Goal: Task Accomplishment & Management: Use online tool/utility

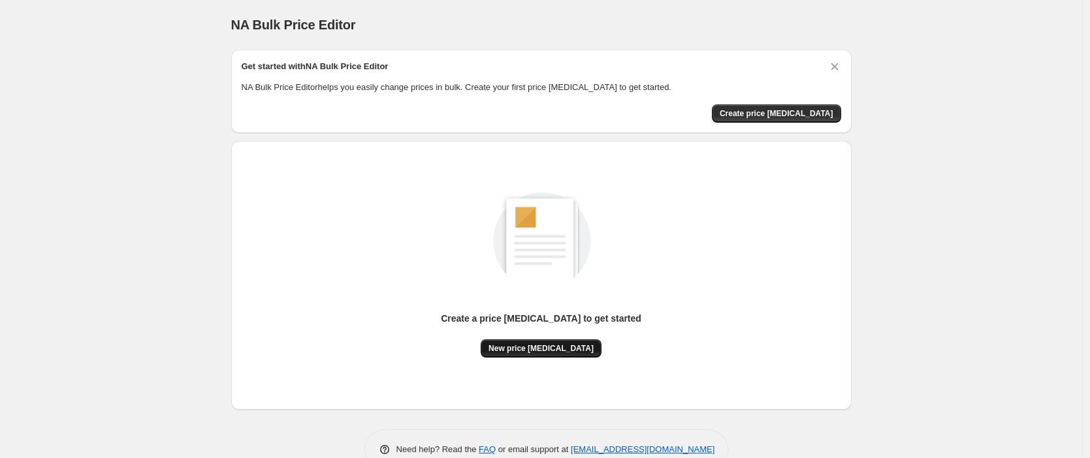
click at [541, 349] on span "New price [MEDICAL_DATA]" at bounding box center [540, 348] width 105 height 10
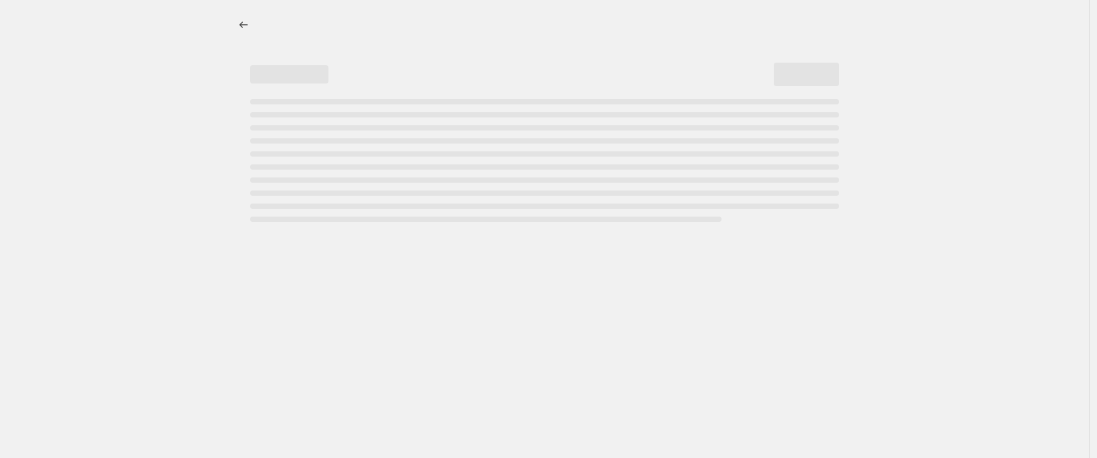
select select "percentage"
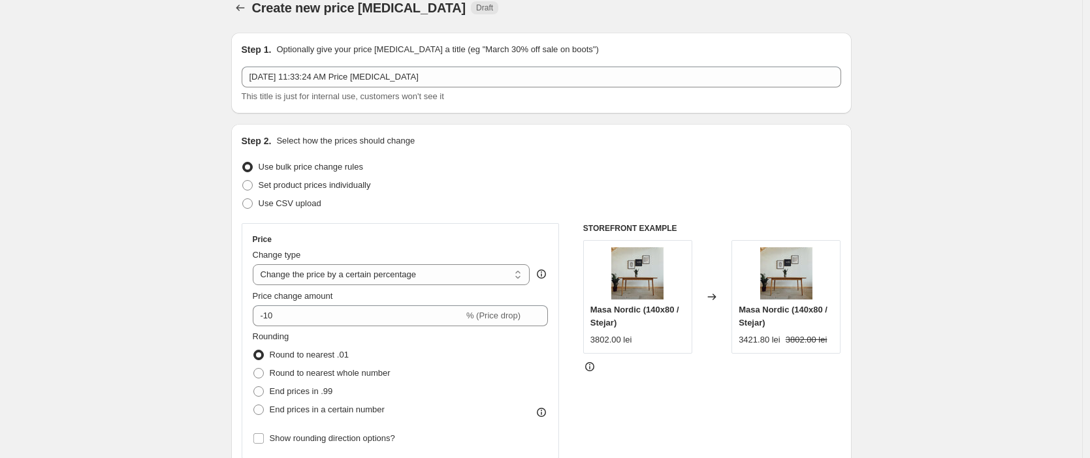
scroll to position [34, 0]
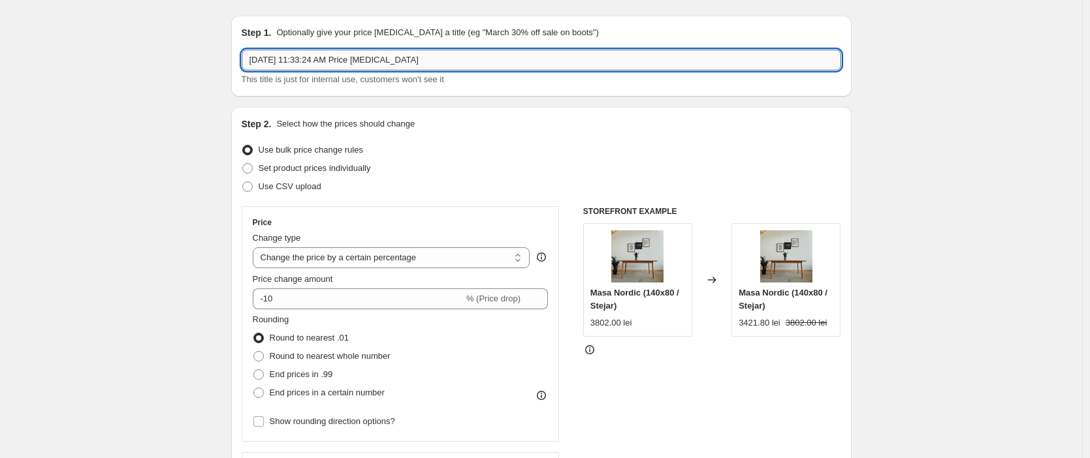
click at [417, 66] on input "Sep 1, 2025, 11:33:24 AM Price change job" at bounding box center [541, 60] width 599 height 21
drag, startPoint x: 452, startPoint y: 60, endPoint x: 234, endPoint y: 67, distance: 218.8
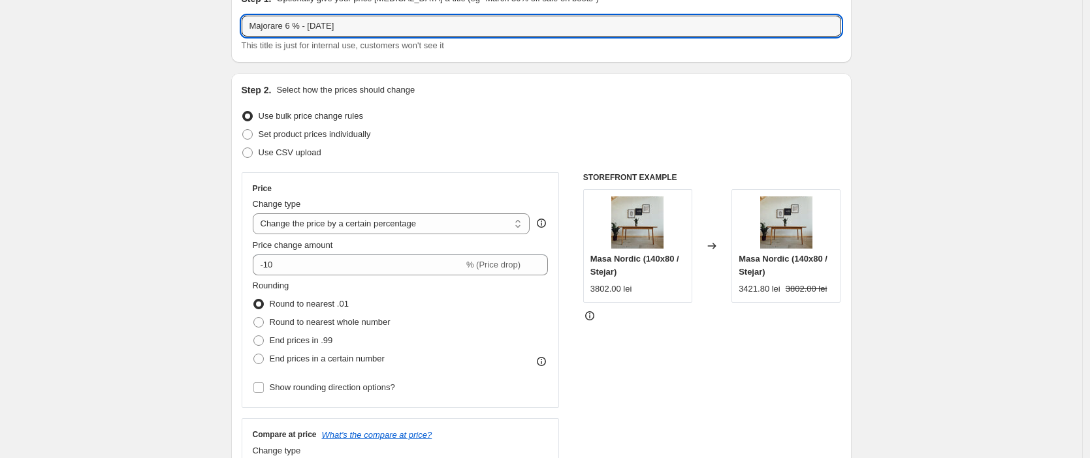
scroll to position [84, 0]
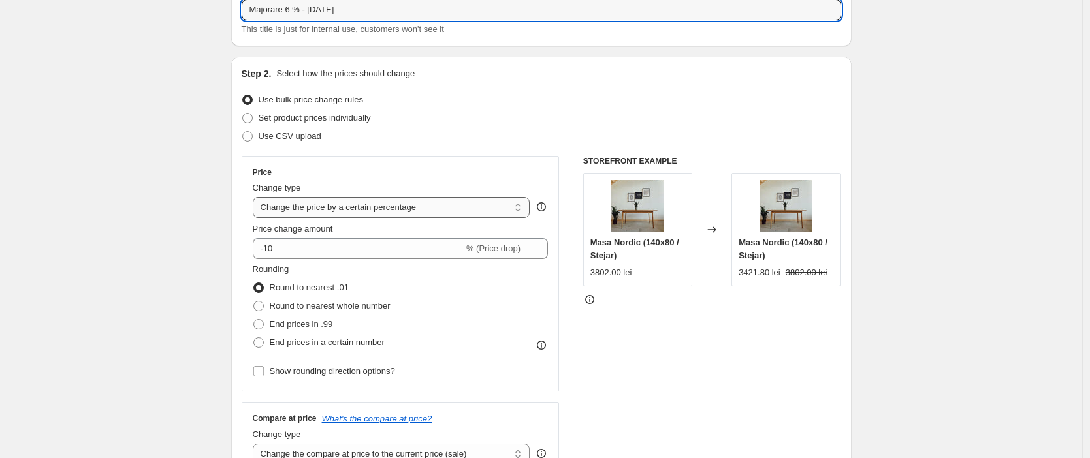
type input "Majorare 6 % - 01.09.2025"
click at [437, 207] on select "Change the price to a certain amount Change the price by a certain amount Chang…" at bounding box center [391, 207] width 277 height 21
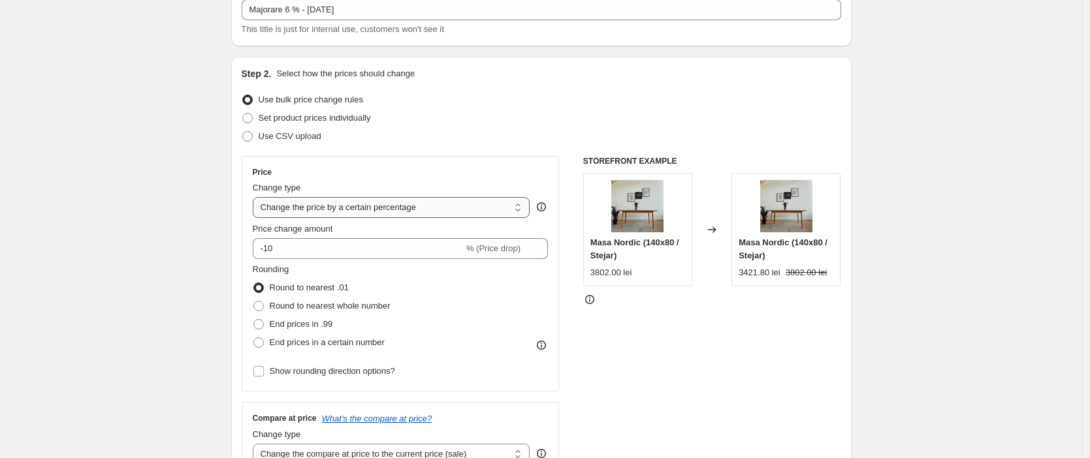
click at [256, 197] on select "Change the price to a certain amount Change the price by a certain amount Chang…" at bounding box center [391, 207] width 277 height 21
click at [529, 243] on div "-10 % (Price drop)" at bounding box center [401, 248] width 296 height 21
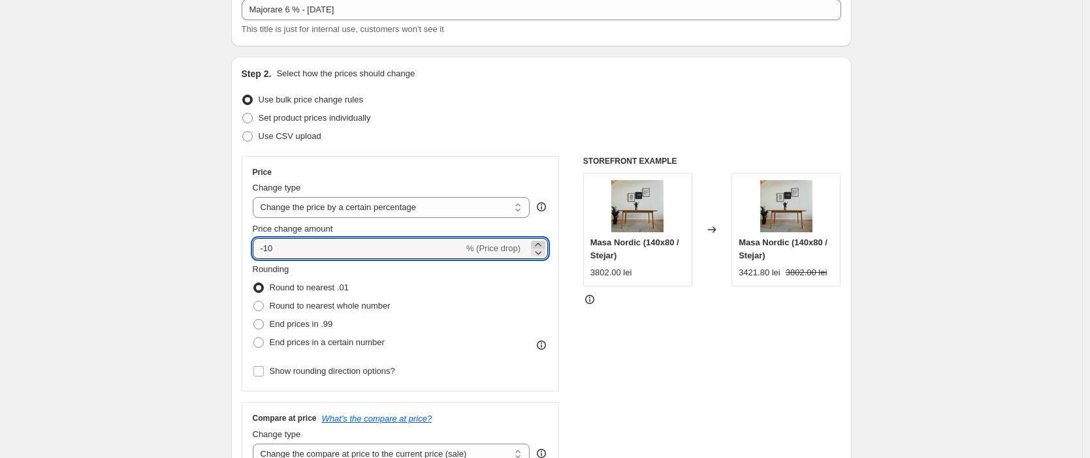
click at [541, 244] on icon at bounding box center [538, 244] width 6 height 3
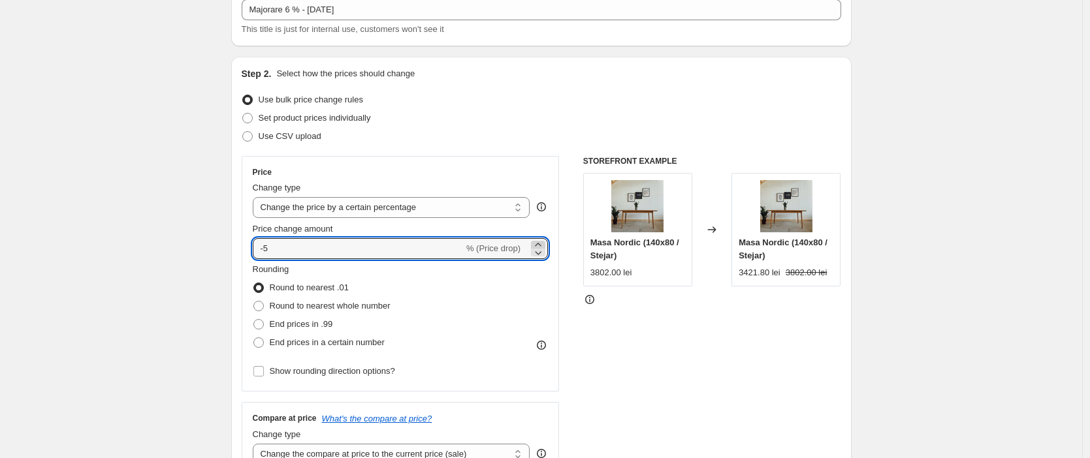
click at [541, 244] on icon at bounding box center [538, 244] width 6 height 3
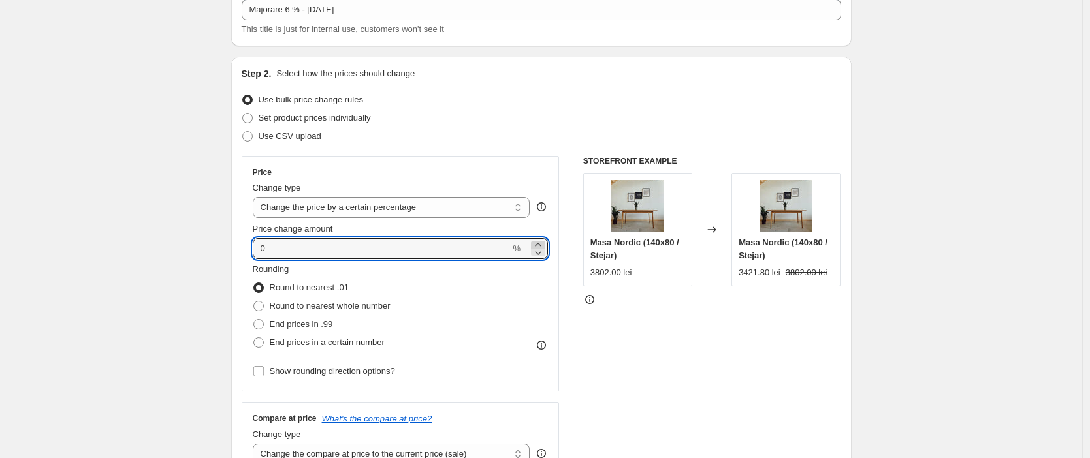
click at [541, 244] on icon at bounding box center [538, 244] width 6 height 3
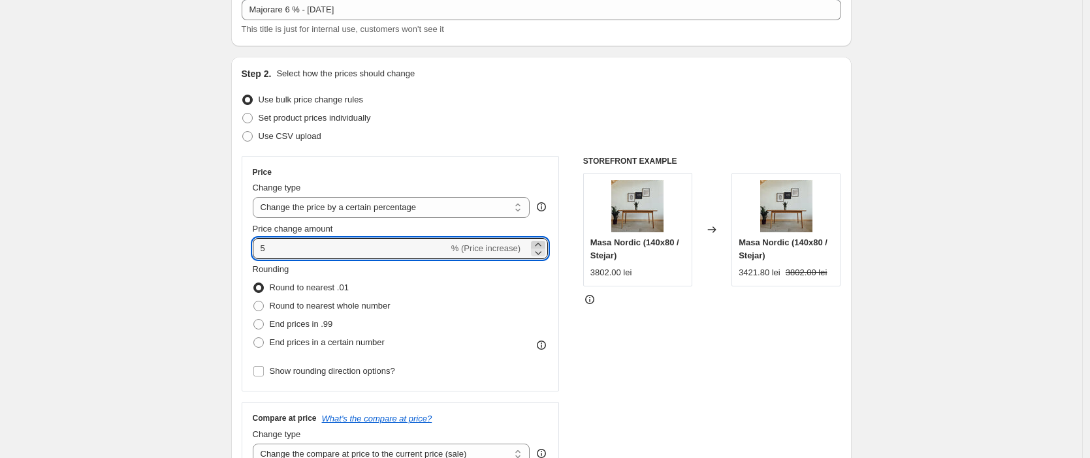
click at [541, 244] on icon at bounding box center [538, 244] width 6 height 3
type input "6"
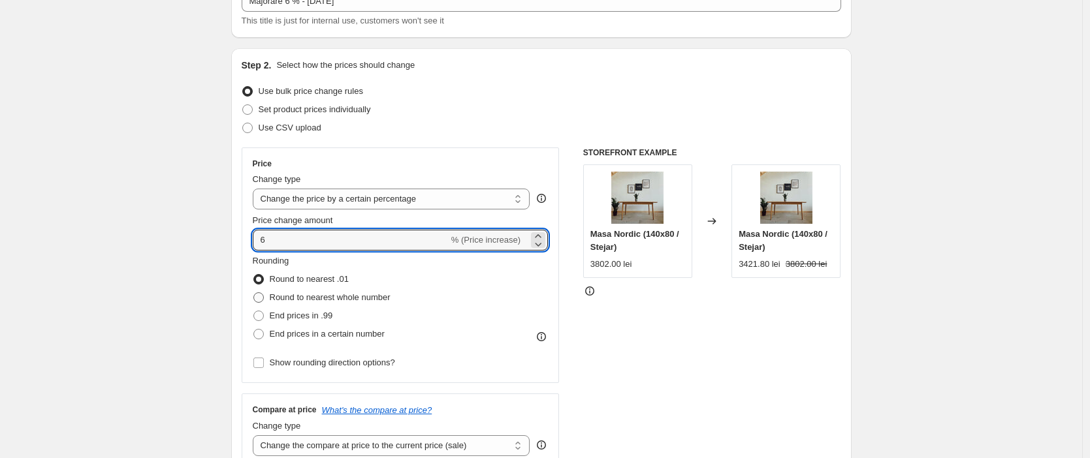
click at [287, 297] on span "Round to nearest whole number" at bounding box center [330, 297] width 121 height 10
click at [254, 293] on input "Round to nearest whole number" at bounding box center [253, 292] width 1 height 1
radio input "true"
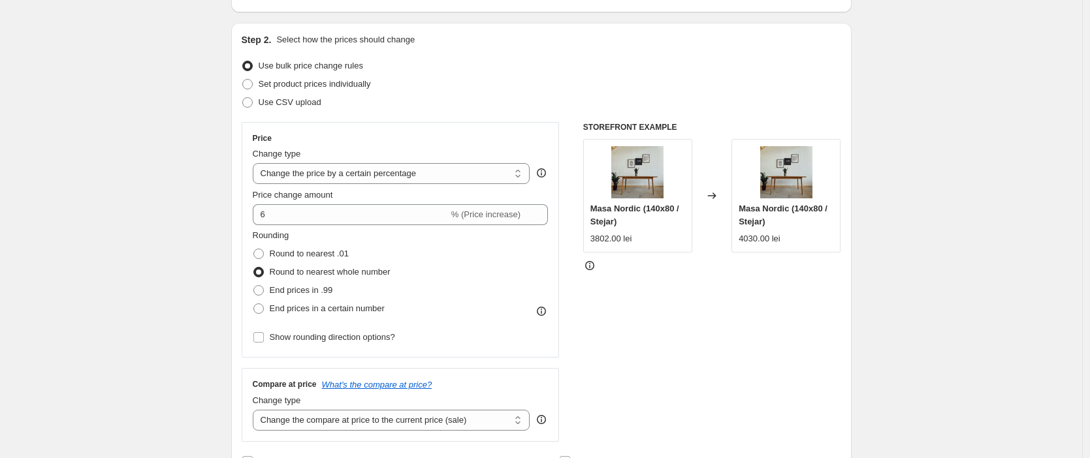
scroll to position [135, 0]
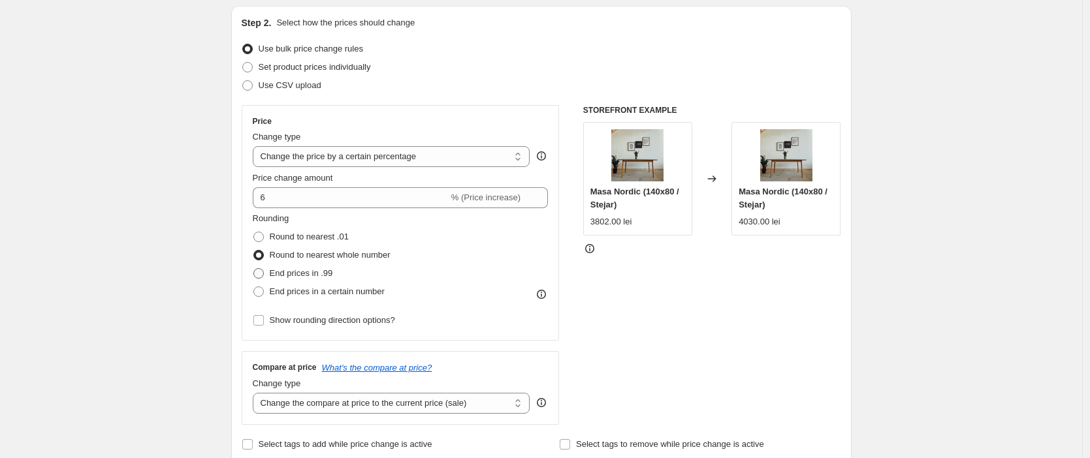
click at [279, 273] on span "End prices in .99" at bounding box center [301, 273] width 63 height 10
click at [254, 269] on input "End prices in .99" at bounding box center [253, 268] width 1 height 1
radio input "true"
click at [283, 260] on span "Round to nearest whole number" at bounding box center [330, 255] width 121 height 10
click at [254, 251] on input "Round to nearest whole number" at bounding box center [253, 250] width 1 height 1
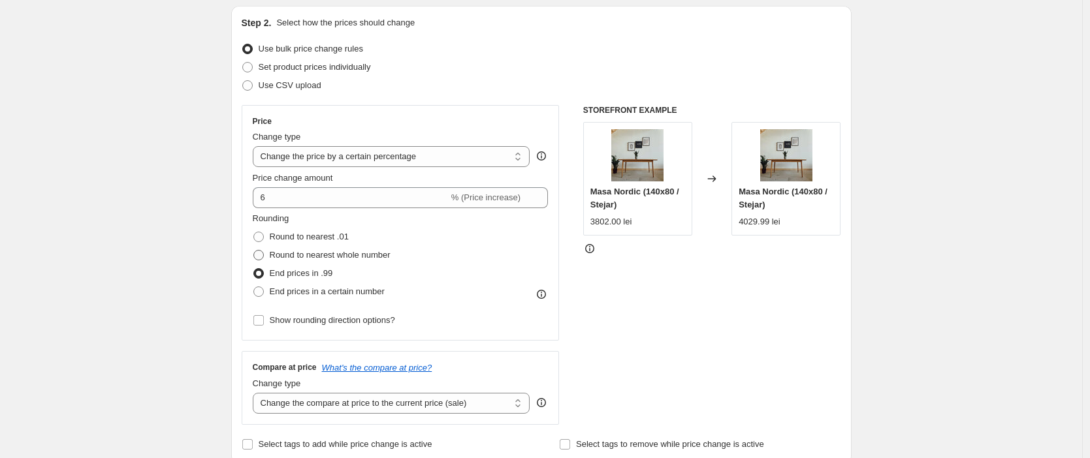
radio input "true"
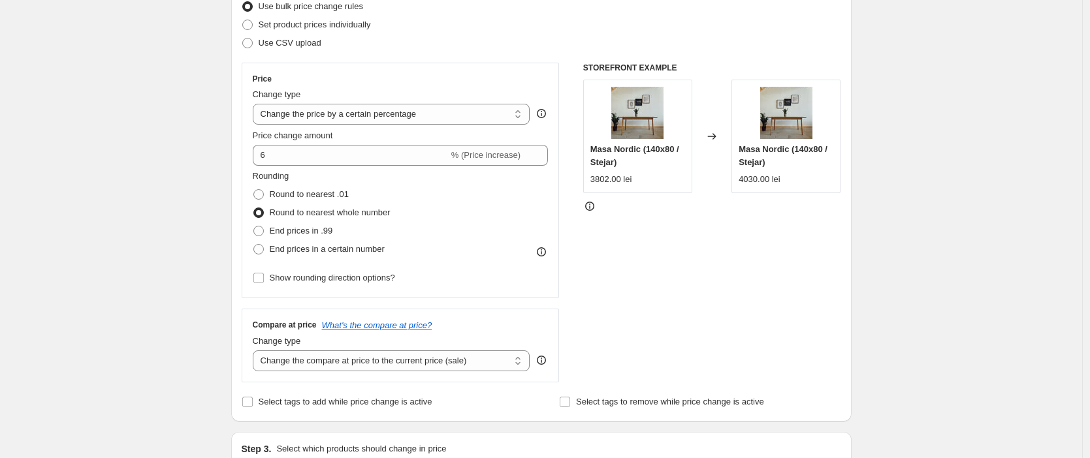
scroll to position [186, 0]
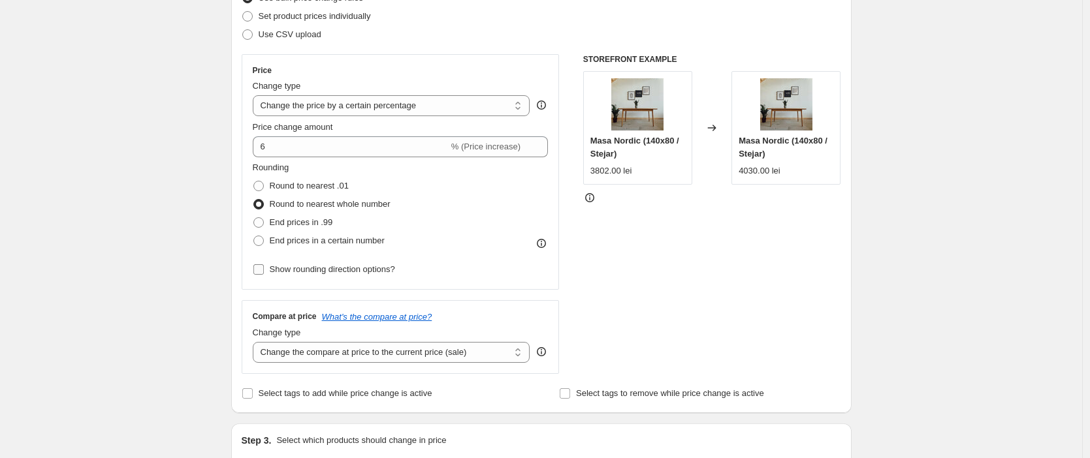
click at [264, 270] on input "Show rounding direction options?" at bounding box center [258, 269] width 10 height 10
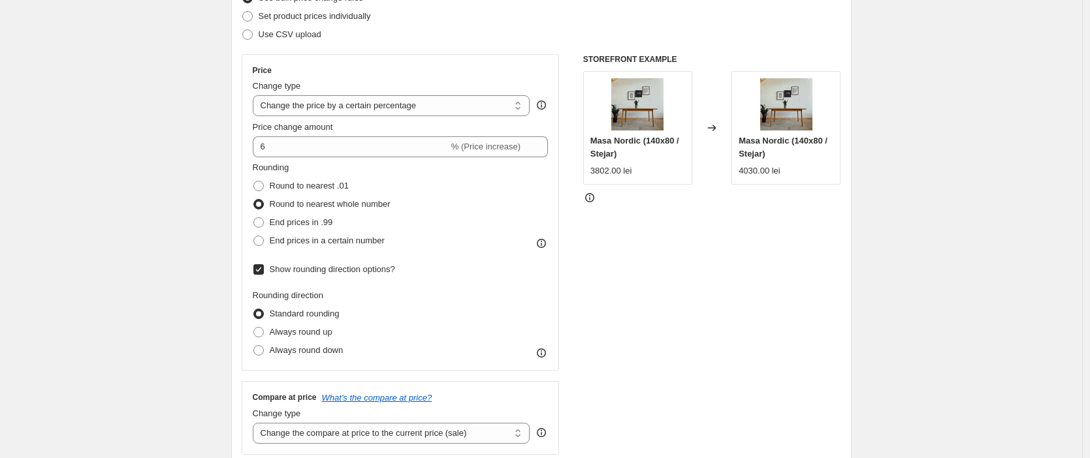
click at [260, 270] on input "Show rounding direction options?" at bounding box center [258, 269] width 10 height 10
checkbox input "false"
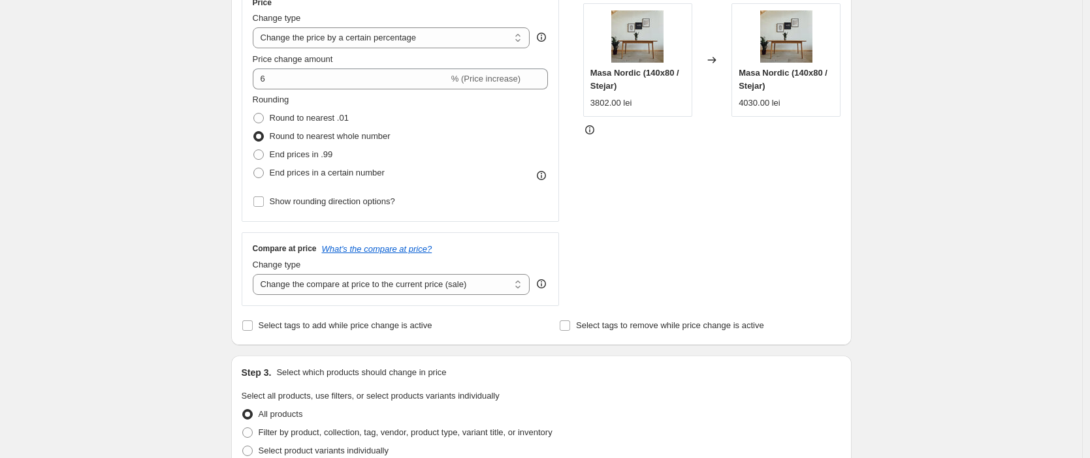
scroll to position [246, 0]
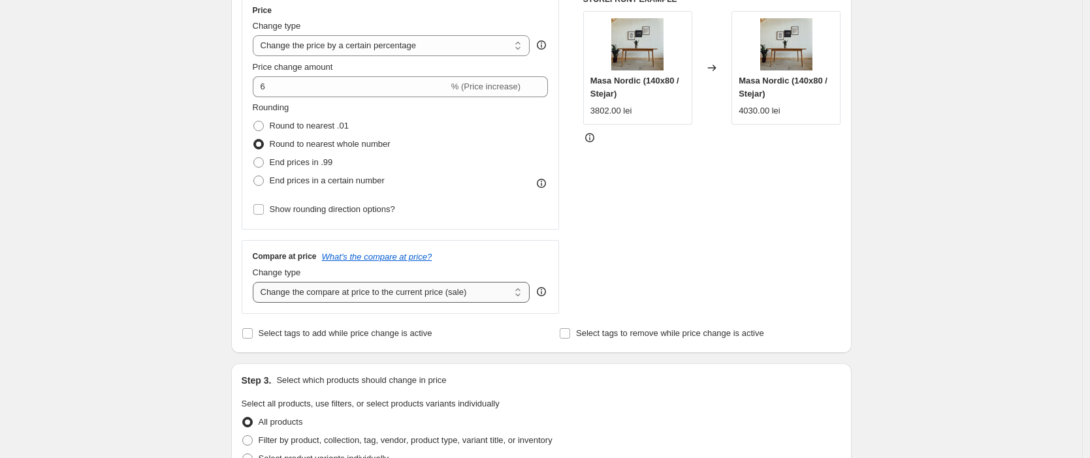
click at [381, 296] on select "Change the compare at price to the current price (sale) Change the compare at p…" at bounding box center [391, 292] width 277 height 21
click at [256, 282] on select "Change the compare at price to the current price (sale) Change the compare at p…" at bounding box center [391, 292] width 277 height 21
click at [461, 300] on select "Change the compare at price to the current price (sale) Change the compare at p…" at bounding box center [391, 292] width 277 height 21
click at [256, 282] on select "Change the compare at price to the current price (sale) Change the compare at p…" at bounding box center [391, 292] width 277 height 21
click at [372, 257] on icon "What's the compare at price?" at bounding box center [377, 257] width 110 height 10
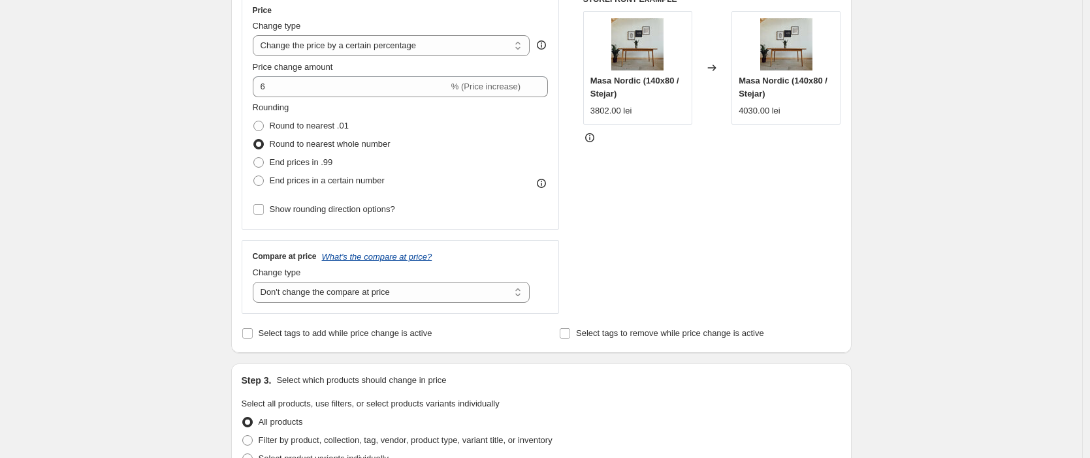
scroll to position [0, 0]
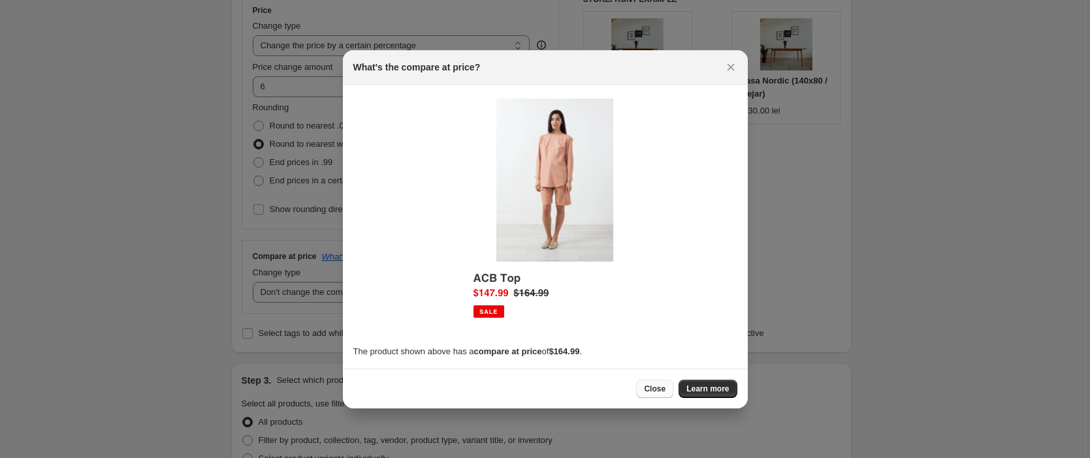
click at [652, 388] on span "Close" at bounding box center [655, 389] width 22 height 10
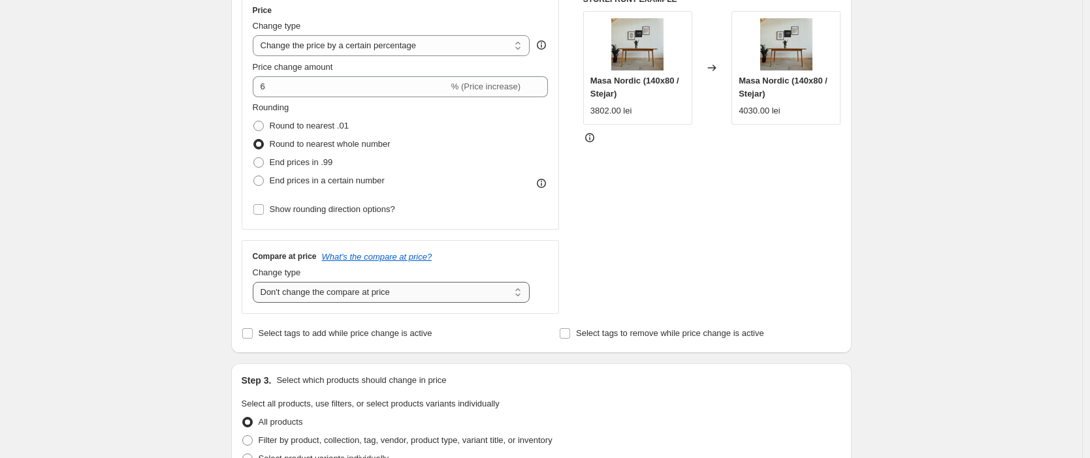
click at [395, 294] on select "Change the compare at price to the current price (sale) Change the compare at p…" at bounding box center [391, 292] width 277 height 21
click at [256, 282] on select "Change the compare at price to the current price (sale) Change the compare at p…" at bounding box center [391, 292] width 277 height 21
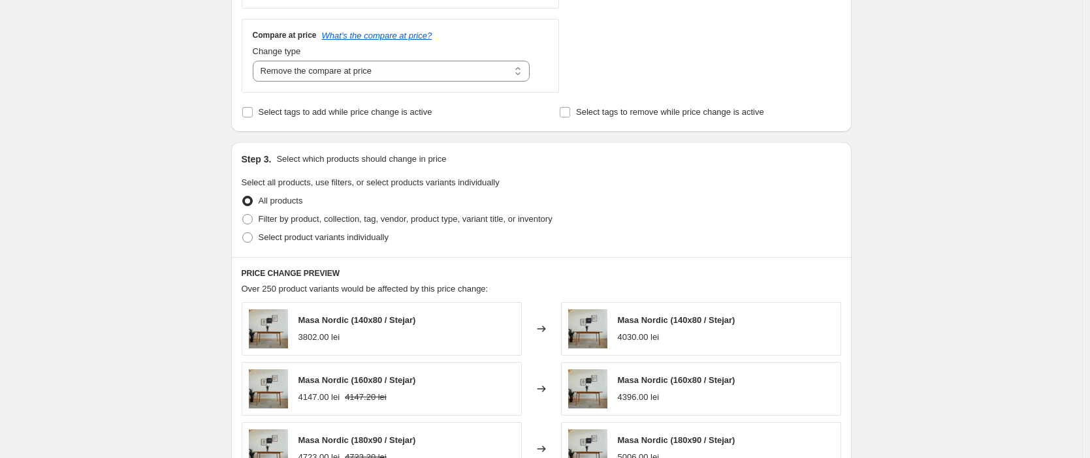
scroll to position [484, 0]
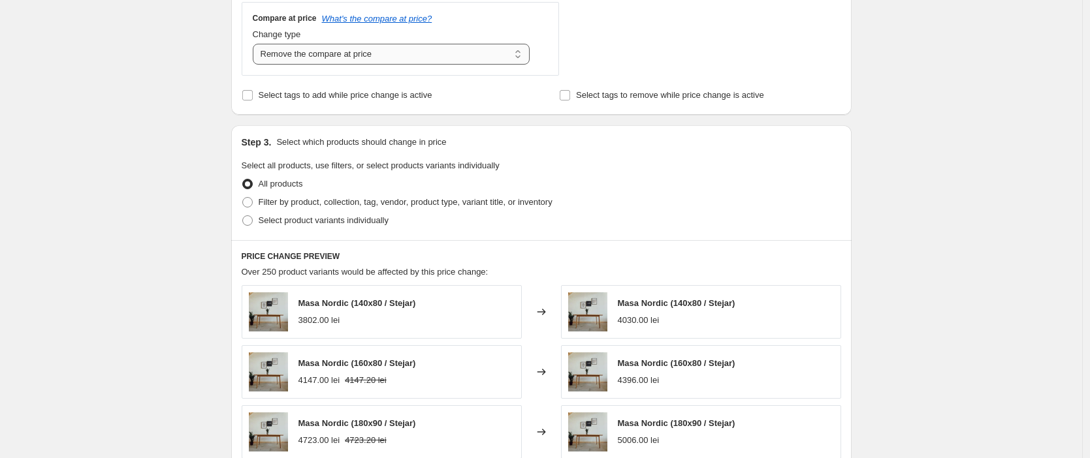
click at [284, 63] on select "Change the compare at price to the current price (sale) Change the compare at p…" at bounding box center [391, 54] width 277 height 21
click at [256, 44] on select "Change the compare at price to the current price (sale) Change the compare at p…" at bounding box center [391, 54] width 277 height 21
click at [317, 57] on select "Change the compare at price to the current price (sale) Change the compare at p…" at bounding box center [391, 54] width 277 height 21
select select "remove"
click at [256, 44] on select "Change the compare at price to the current price (sale) Change the compare at p…" at bounding box center [391, 54] width 277 height 21
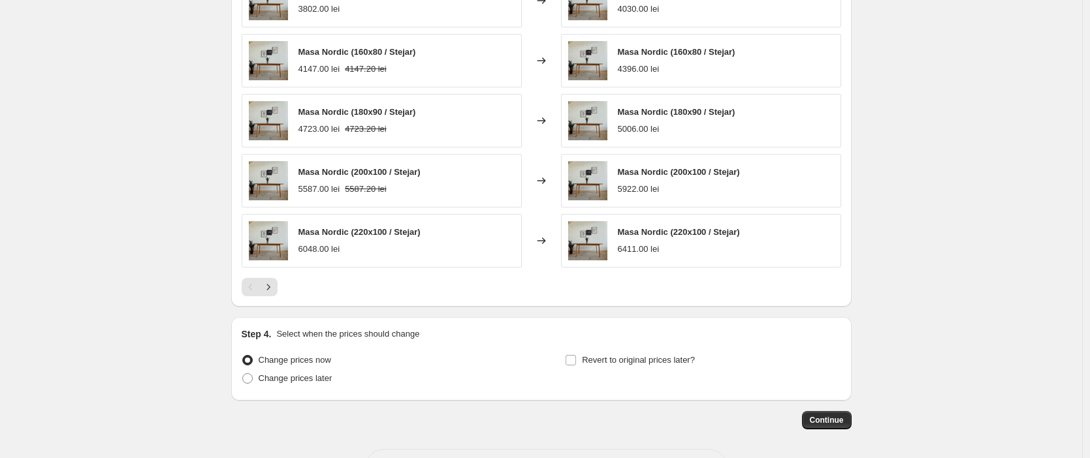
scroll to position [847, 0]
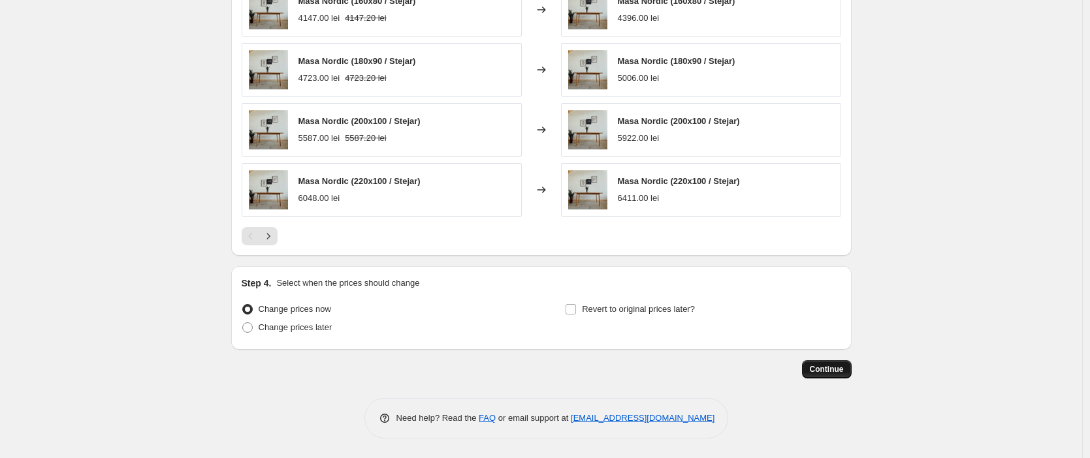
click at [833, 370] on span "Continue" at bounding box center [827, 369] width 34 height 10
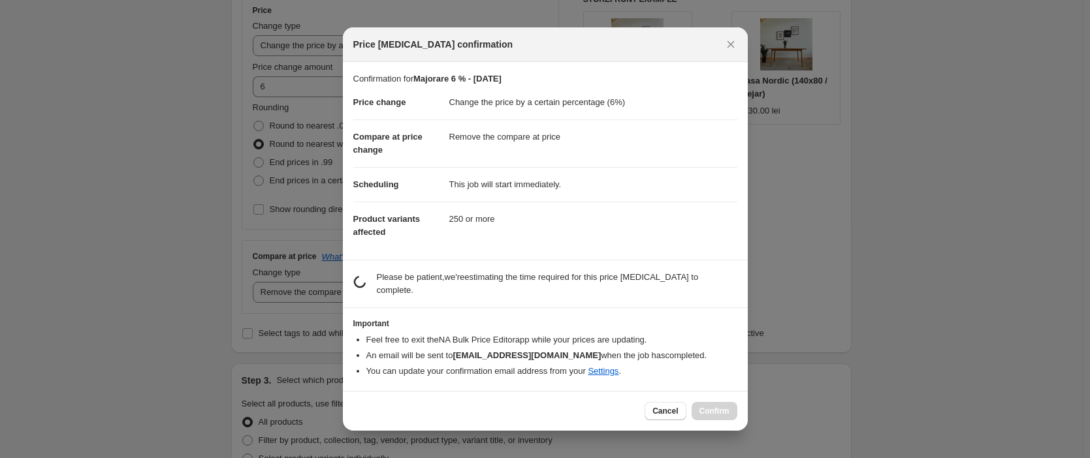
scroll to position [0, 0]
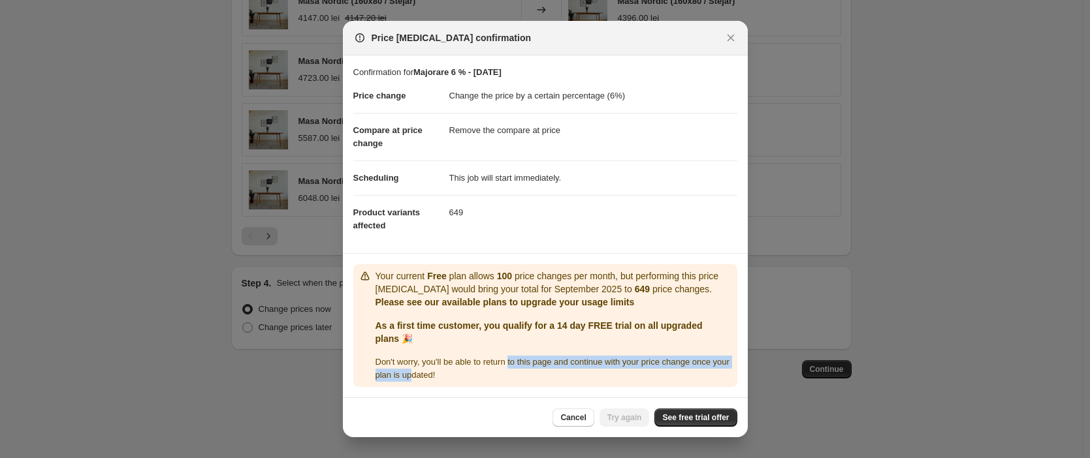
drag, startPoint x: 456, startPoint y: 370, endPoint x: 520, endPoint y: 368, distance: 63.4
click at [519, 368] on div "Don ' t worry, you ' ll be able to return to this page and continue with your p…" at bounding box center [553, 369] width 356 height 26
click at [518, 373] on div "Don ' t worry, you ' ll be able to return to this page and continue with your p…" at bounding box center [553, 369] width 356 height 26
click at [668, 422] on span "See free trial offer" at bounding box center [695, 418] width 67 height 10
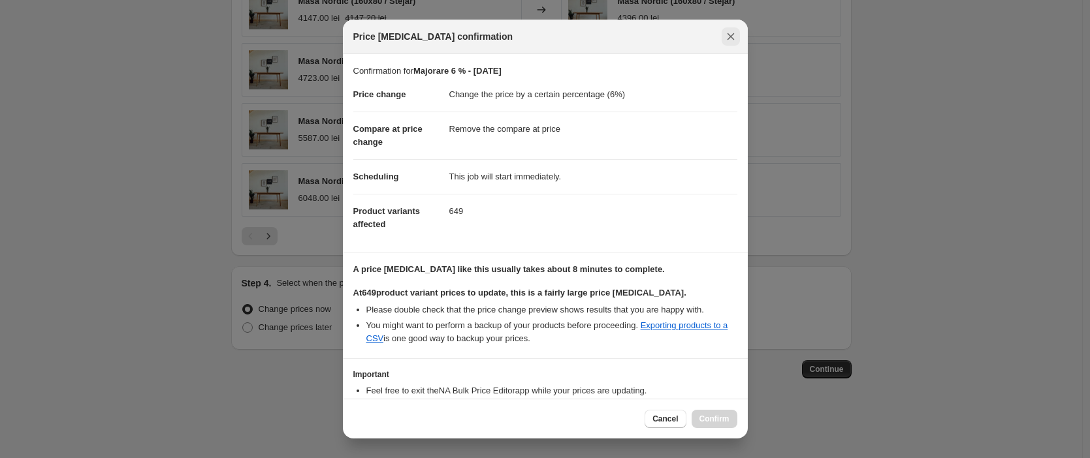
click at [731, 37] on icon "Close" at bounding box center [730, 36] width 7 height 7
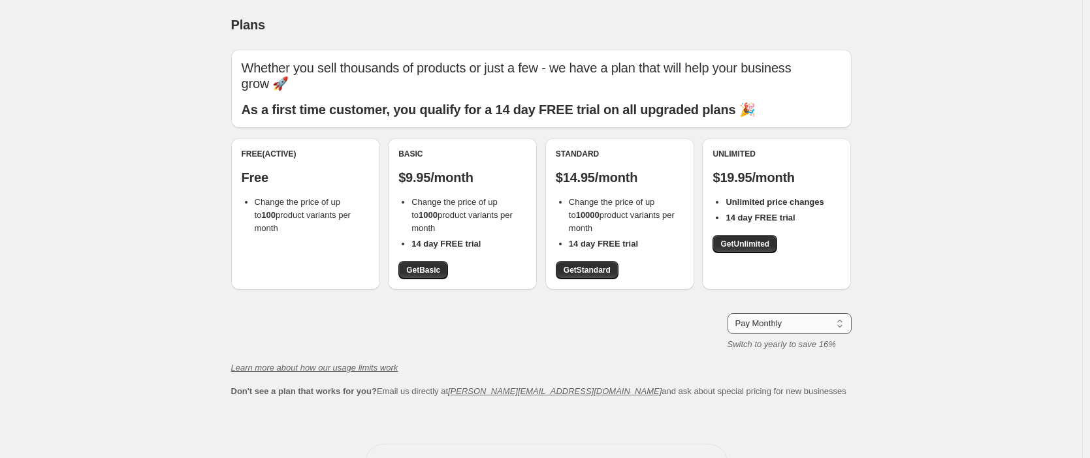
click at [830, 318] on select "Pay Monthly Pay Yearly (Save 16%)" at bounding box center [789, 323] width 124 height 21
click at [731, 313] on select "Pay Monthly Pay Yearly (Save 16%)" at bounding box center [789, 323] width 124 height 21
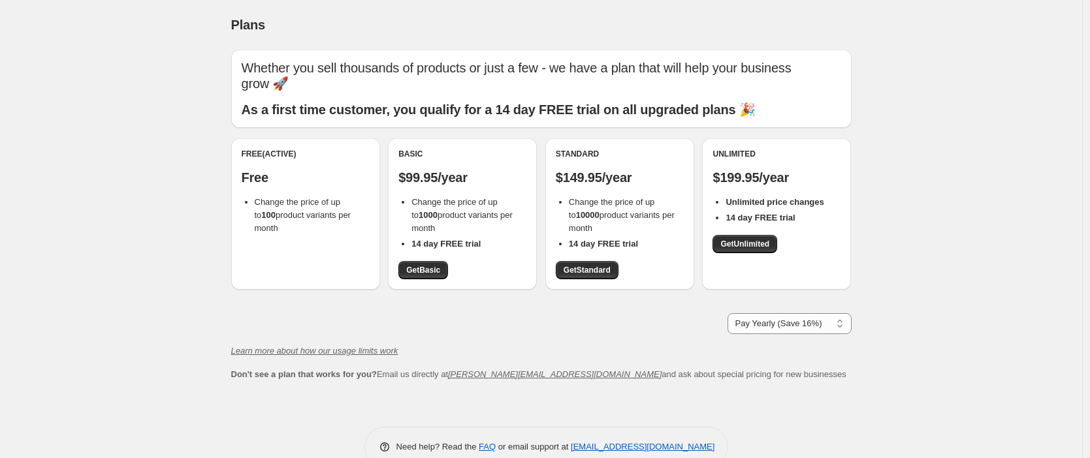
click at [791, 324] on div "Whether you sell thousands of products or just a few - we have a plan that will…" at bounding box center [541, 216] width 620 height 332
click at [788, 315] on select "Pay Monthly Pay Yearly (Save 16%)" at bounding box center [789, 323] width 124 height 21
select select "month"
click at [731, 313] on select "Pay Monthly Pay Yearly (Save 16%)" at bounding box center [789, 323] width 124 height 21
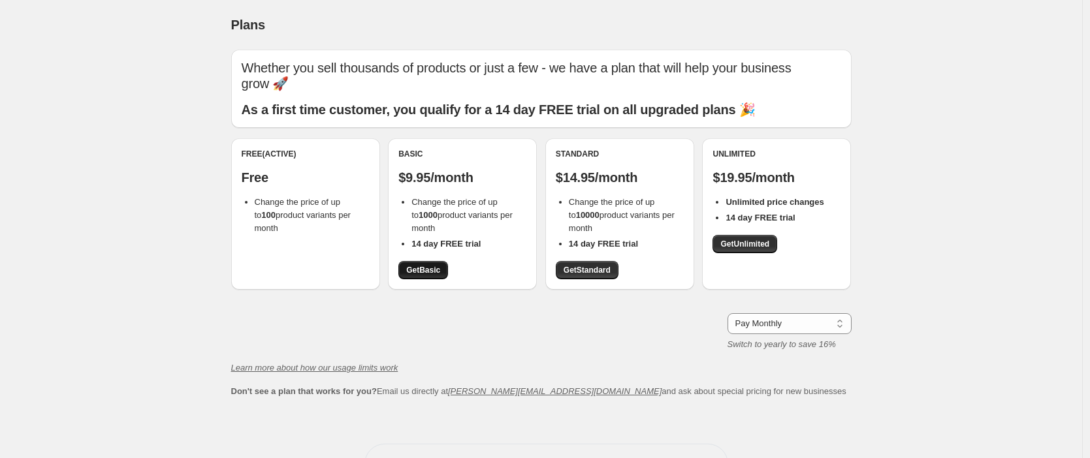
click at [435, 265] on span "Get Basic" at bounding box center [423, 270] width 34 height 10
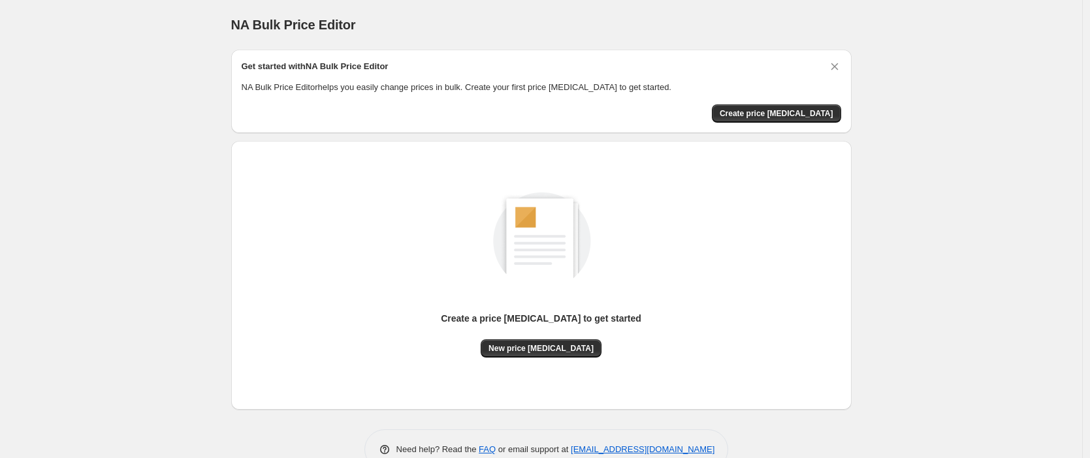
scroll to position [31, 0]
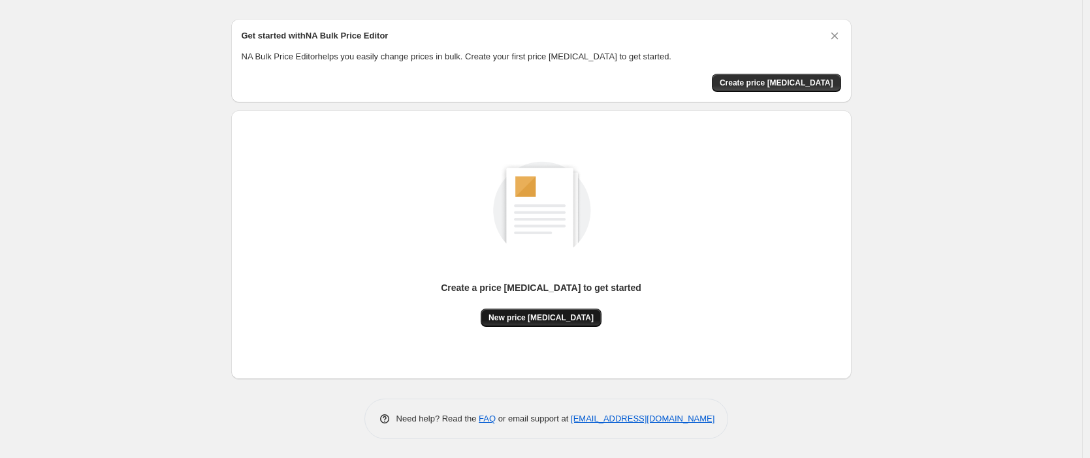
click at [544, 319] on span "New price [MEDICAL_DATA]" at bounding box center [540, 318] width 105 height 10
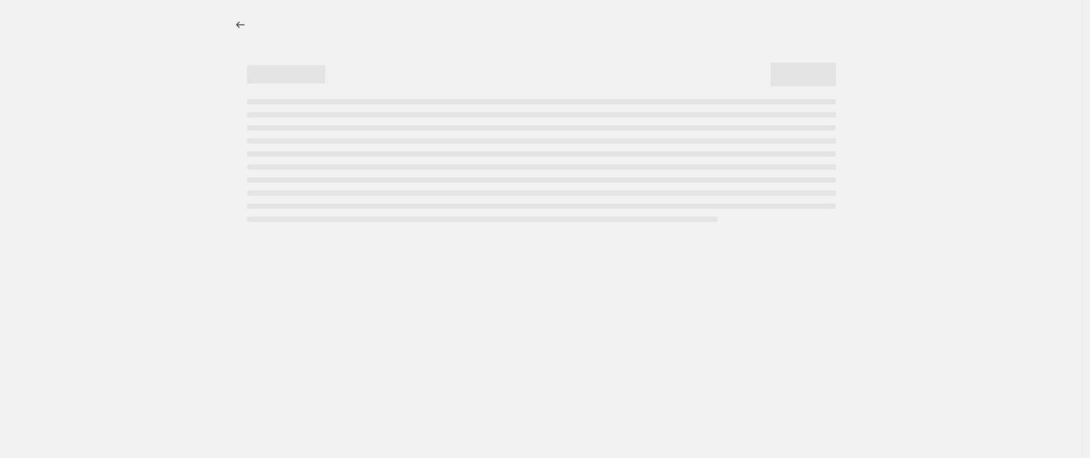
select select "percentage"
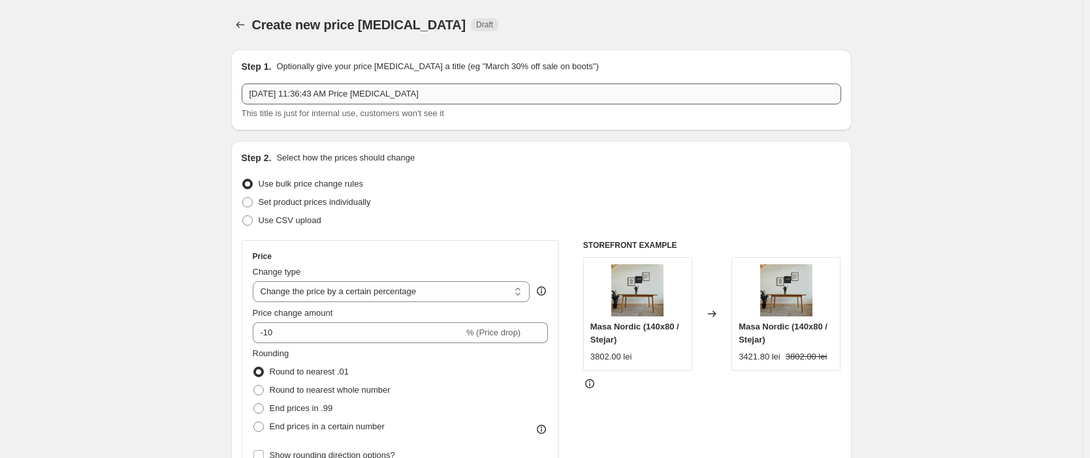
click at [453, 82] on div "Step 1. Optionally give your price [MEDICAL_DATA] a title (eg "March 30% off sa…" at bounding box center [541, 90] width 599 height 60
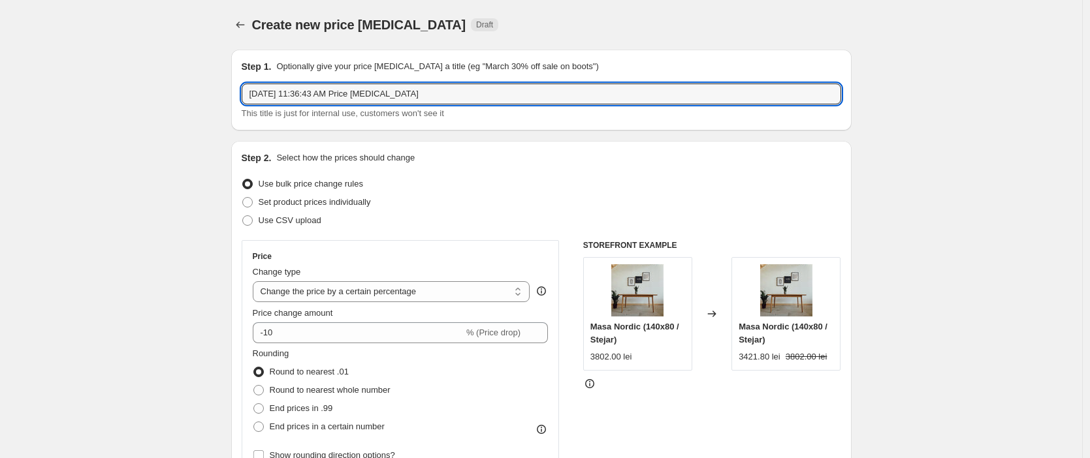
drag, startPoint x: 437, startPoint y: 95, endPoint x: 196, endPoint y: 95, distance: 240.9
type input "Majorare 6% - 0.1.09.2025"
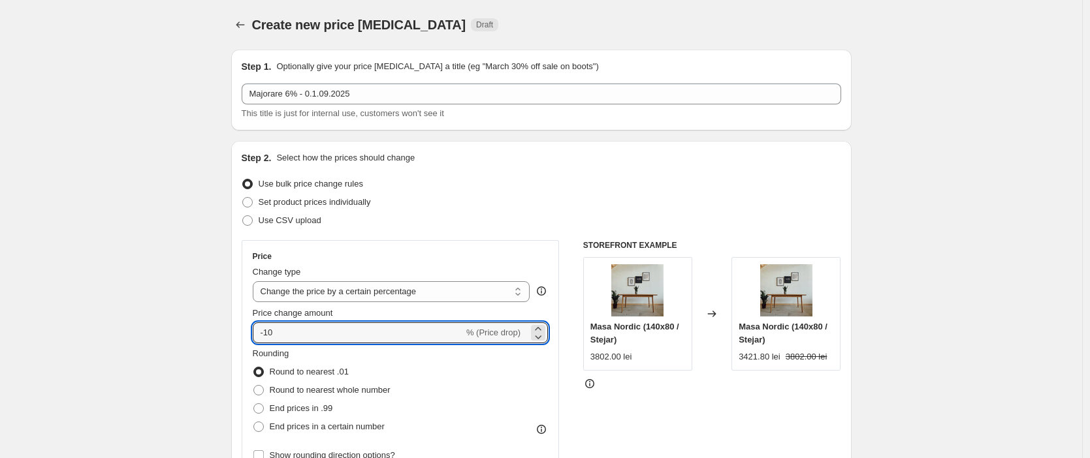
drag, startPoint x: 298, startPoint y: 334, endPoint x: 247, endPoint y: 331, distance: 51.0
click at [247, 331] on div "Price Change type Change the price to a certain amount Change the price by a ce…" at bounding box center [401, 358] width 318 height 236
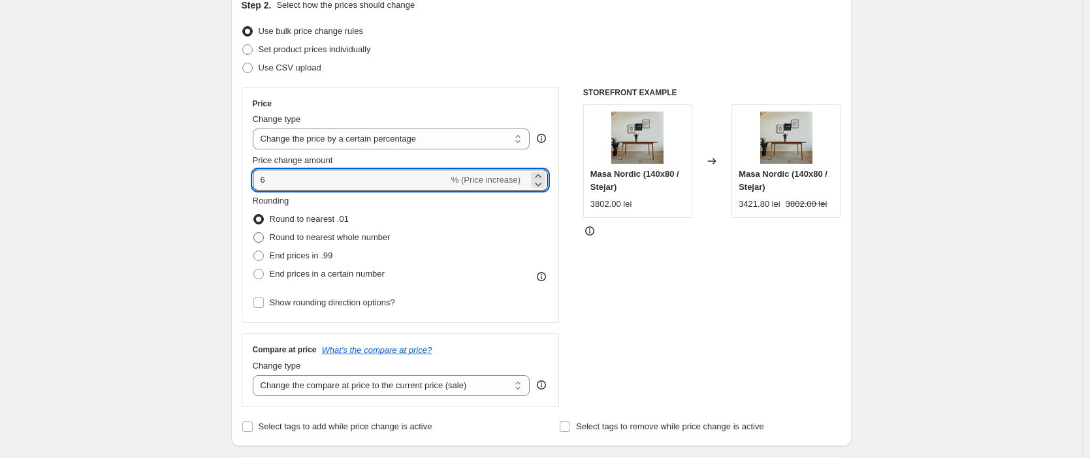
type input "6"
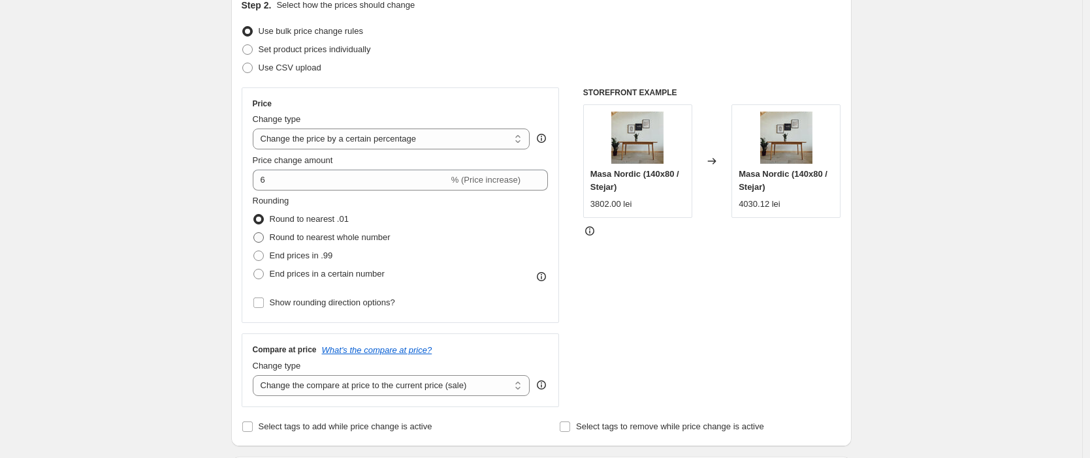
click at [264, 236] on span at bounding box center [258, 237] width 10 height 10
click at [254, 233] on input "Round to nearest whole number" at bounding box center [253, 232] width 1 height 1
radio input "true"
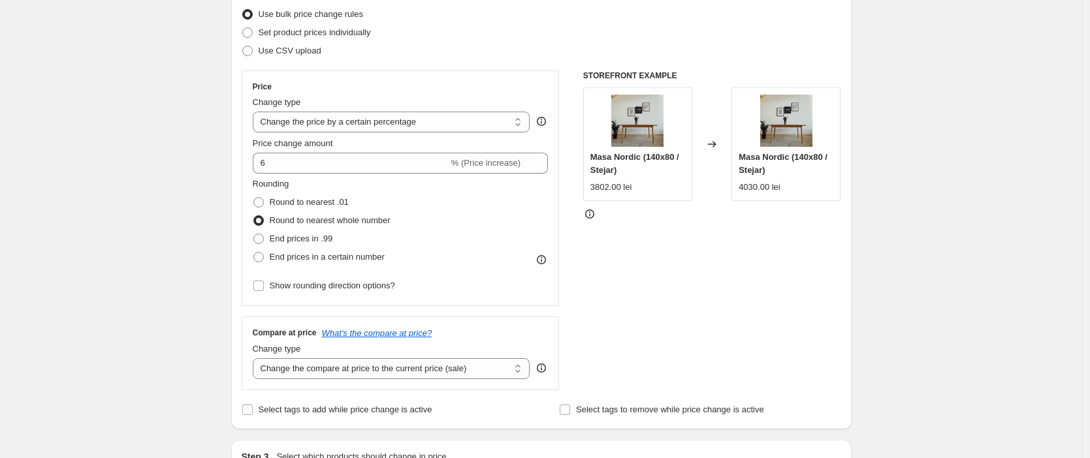
scroll to position [178, 0]
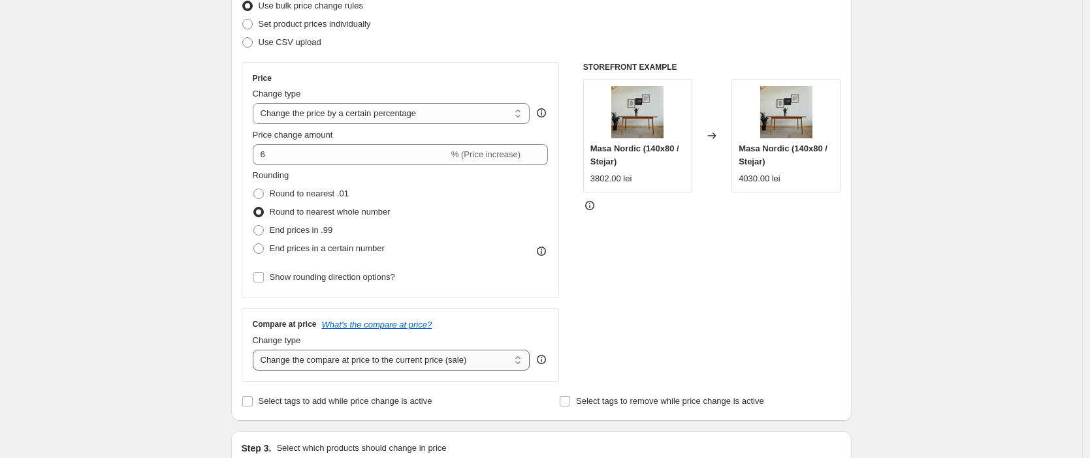
click at [289, 363] on select "Change the compare at price to the current price (sale) Change the compare at p…" at bounding box center [391, 360] width 277 height 21
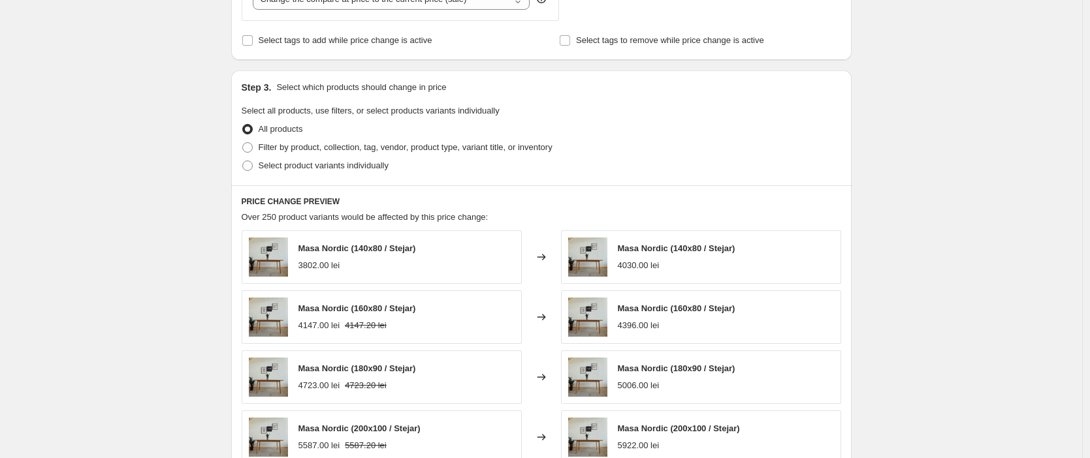
scroll to position [477, 0]
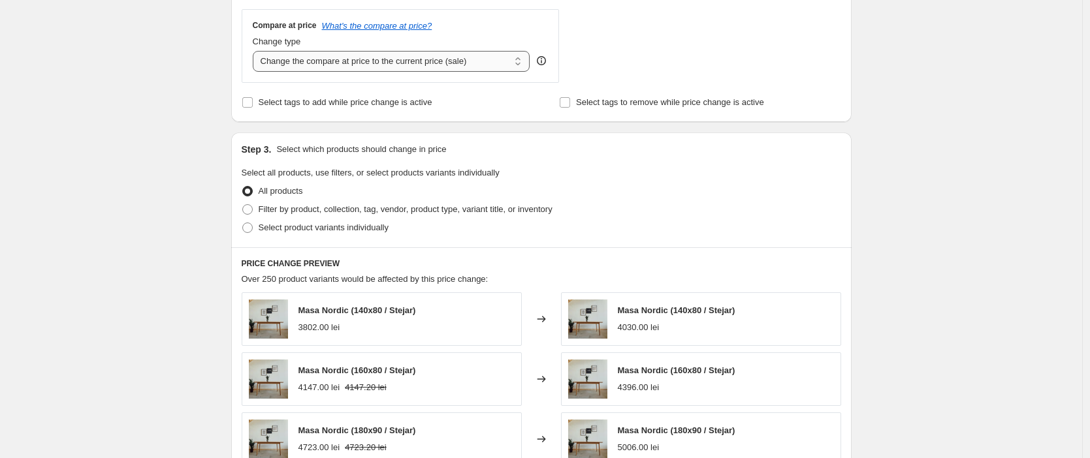
click at [446, 55] on select "Change the compare at price to the current price (sale) Change the compare at p…" at bounding box center [391, 61] width 277 height 21
select select "remove"
click at [256, 51] on select "Change the compare at price to the current price (sale) Change the compare at p…" at bounding box center [391, 61] width 277 height 21
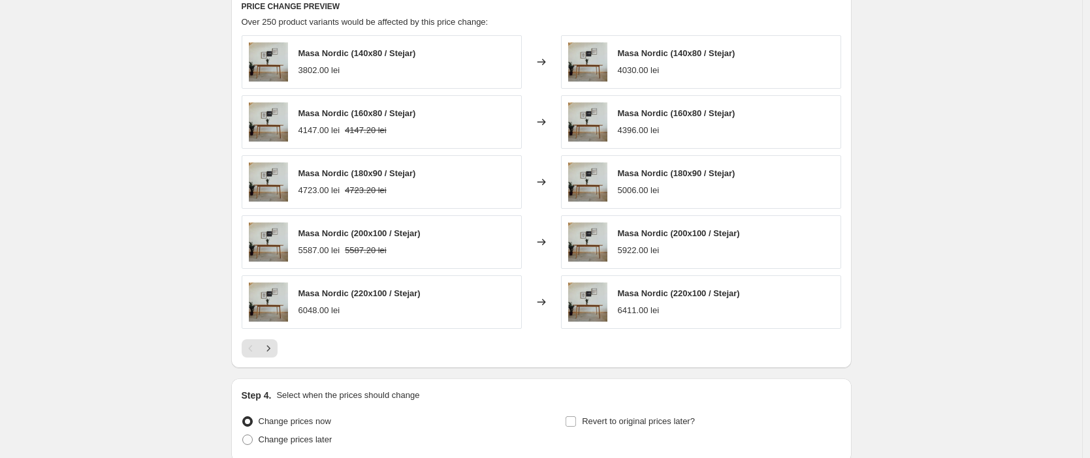
scroll to position [819, 0]
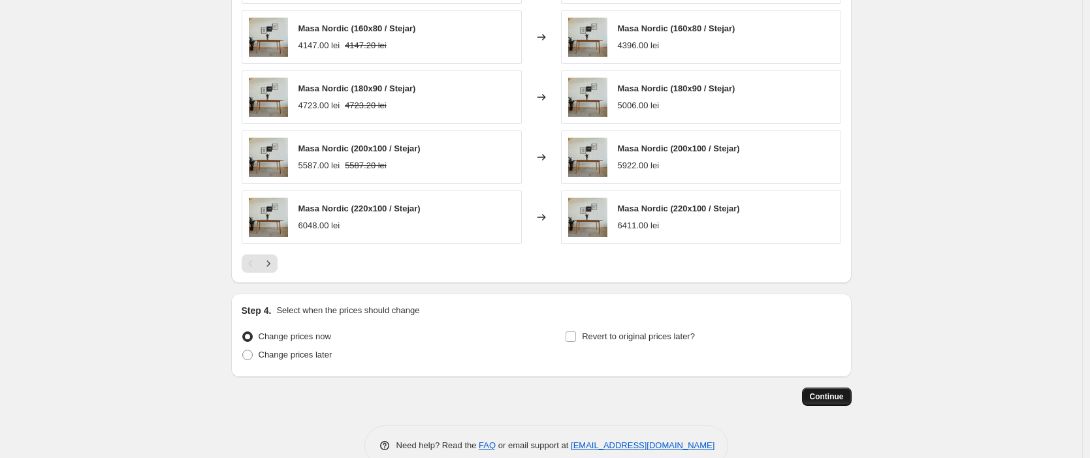
click at [841, 396] on span "Continue" at bounding box center [827, 397] width 34 height 10
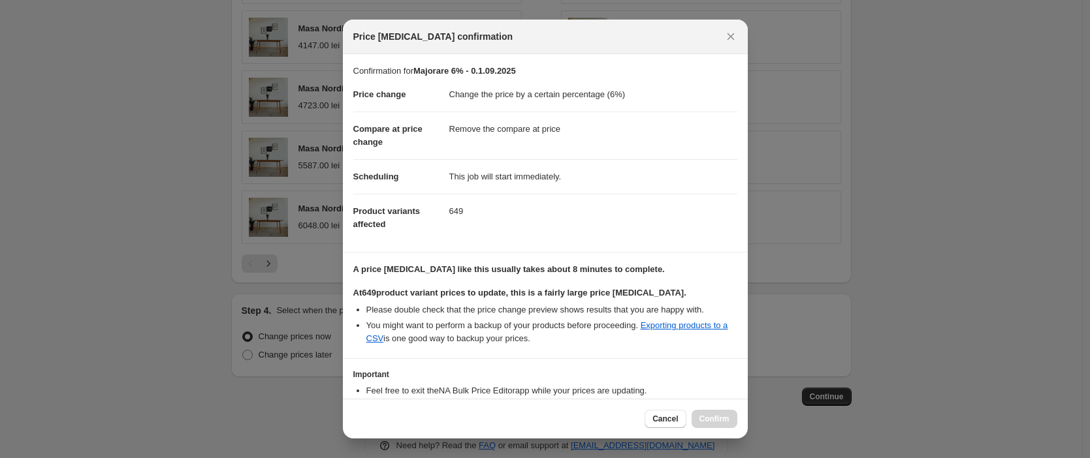
scroll to position [83, 0]
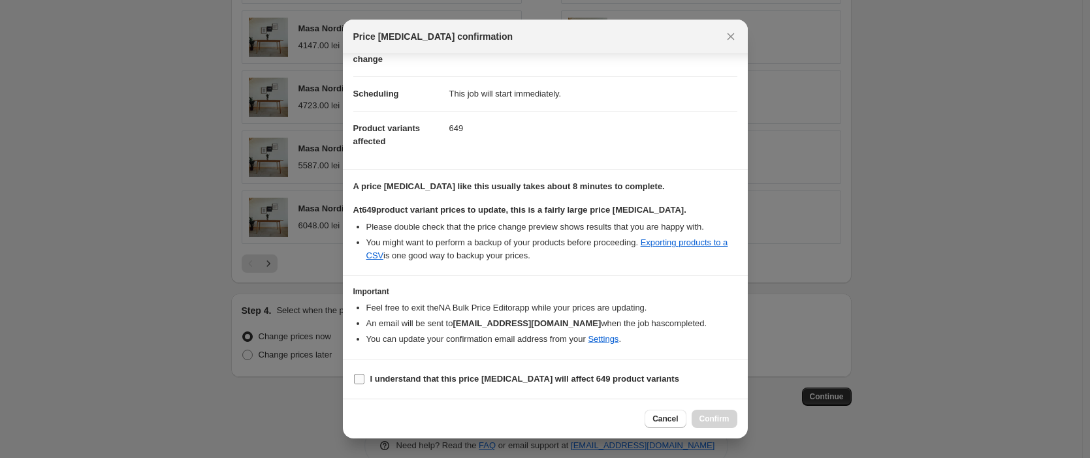
click at [363, 378] on input "I understand that this price [MEDICAL_DATA] will affect 649 product variants" at bounding box center [359, 379] width 10 height 10
checkbox input "true"
click at [721, 420] on span "Confirm" at bounding box center [714, 419] width 30 height 10
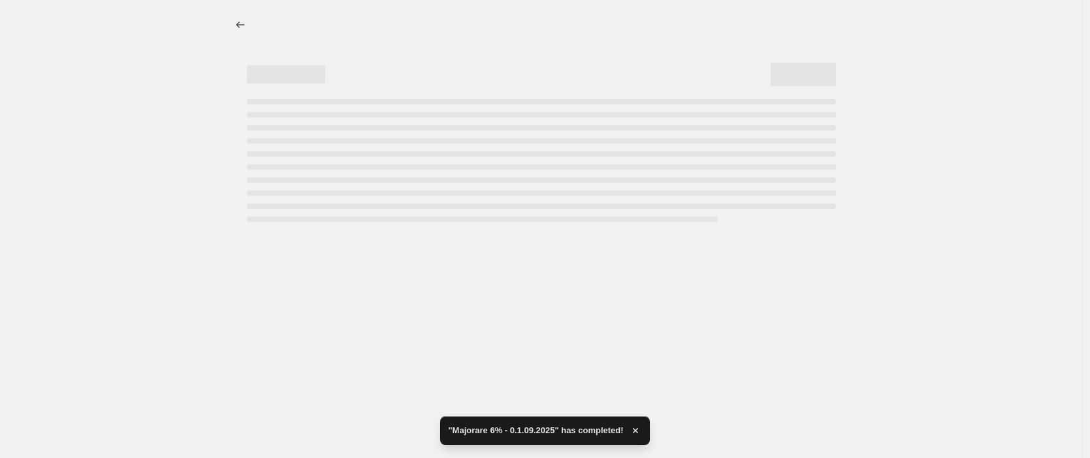
select select "percentage"
select select "remove"
